Goal: Information Seeking & Learning: Find specific fact

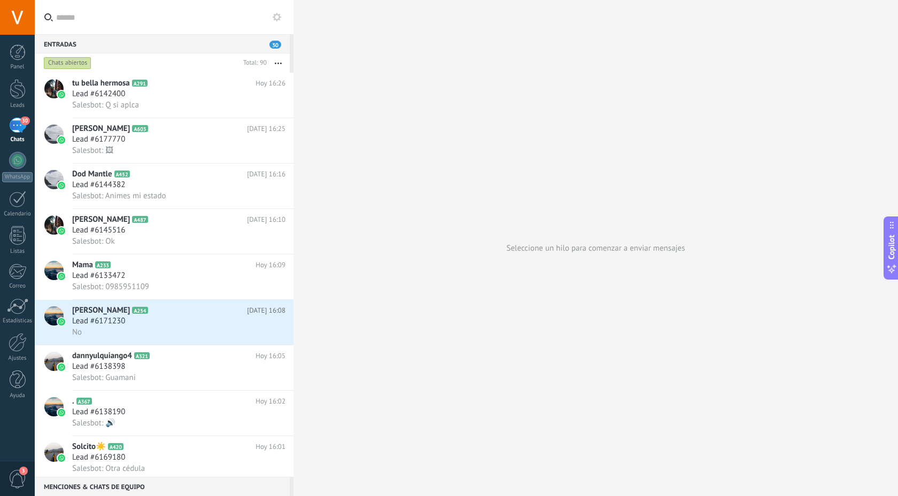
click at [176, 50] on div "Entradas 30" at bounding box center [162, 43] width 255 height 19
click at [150, 22] on input "text" at bounding box center [170, 17] width 229 height 34
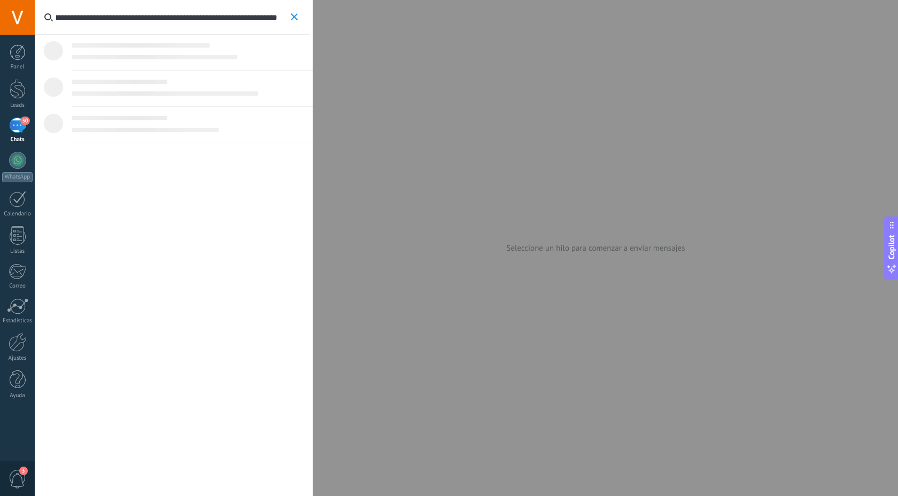
scroll to position [0, 113]
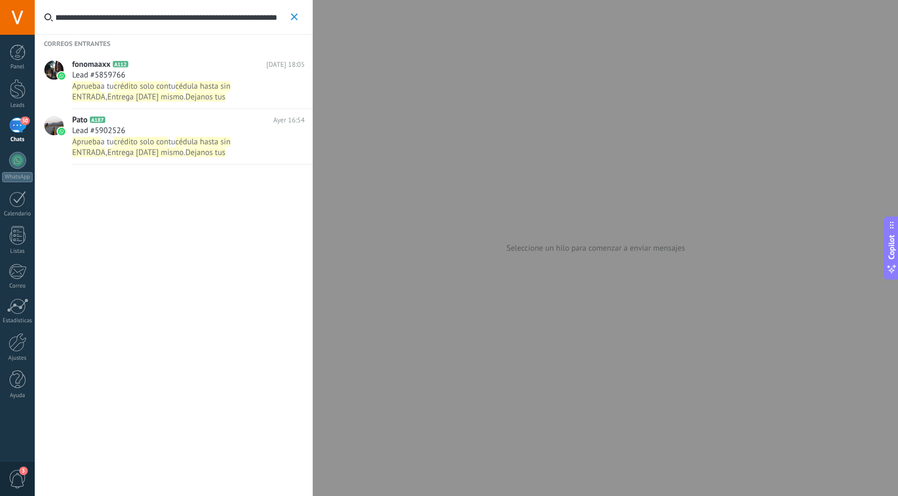
type input "**********"
